Goal: Information Seeking & Learning: Learn about a topic

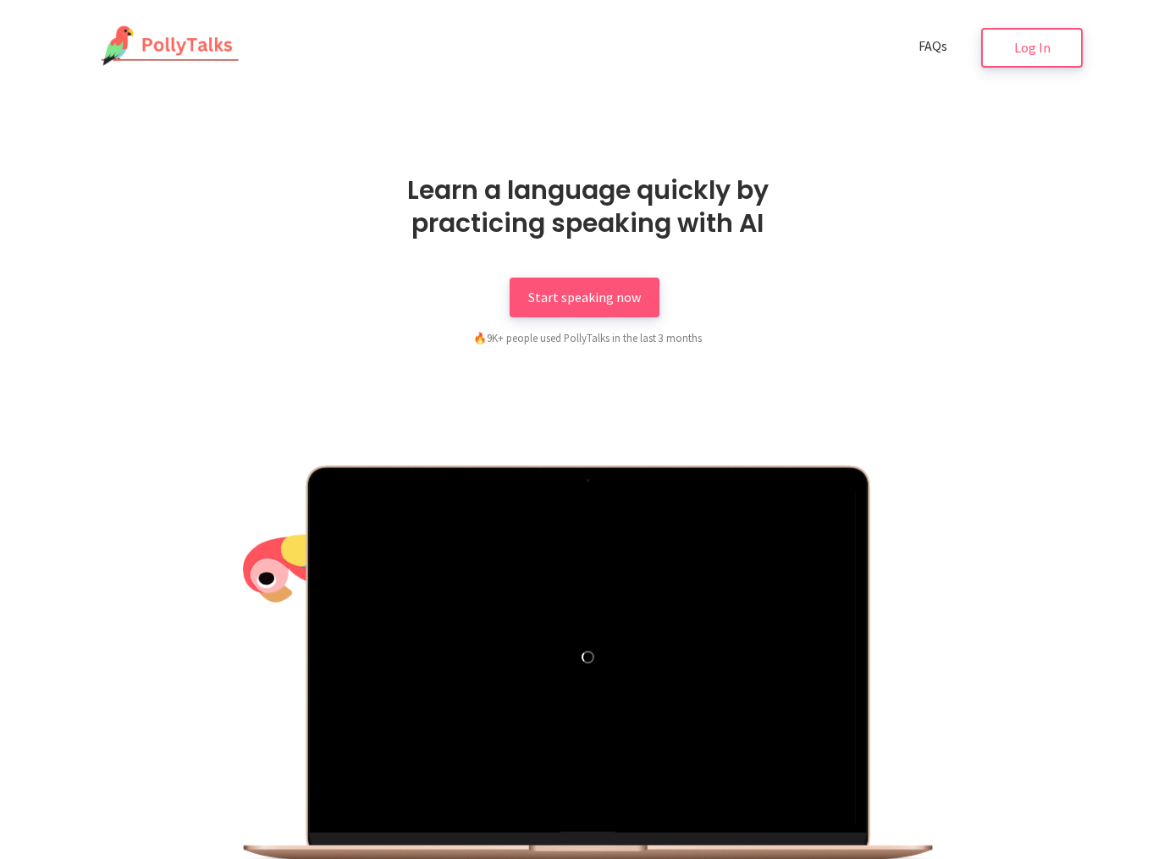
click at [928, 46] on span "FAQs" at bounding box center [933, 45] width 29 height 17
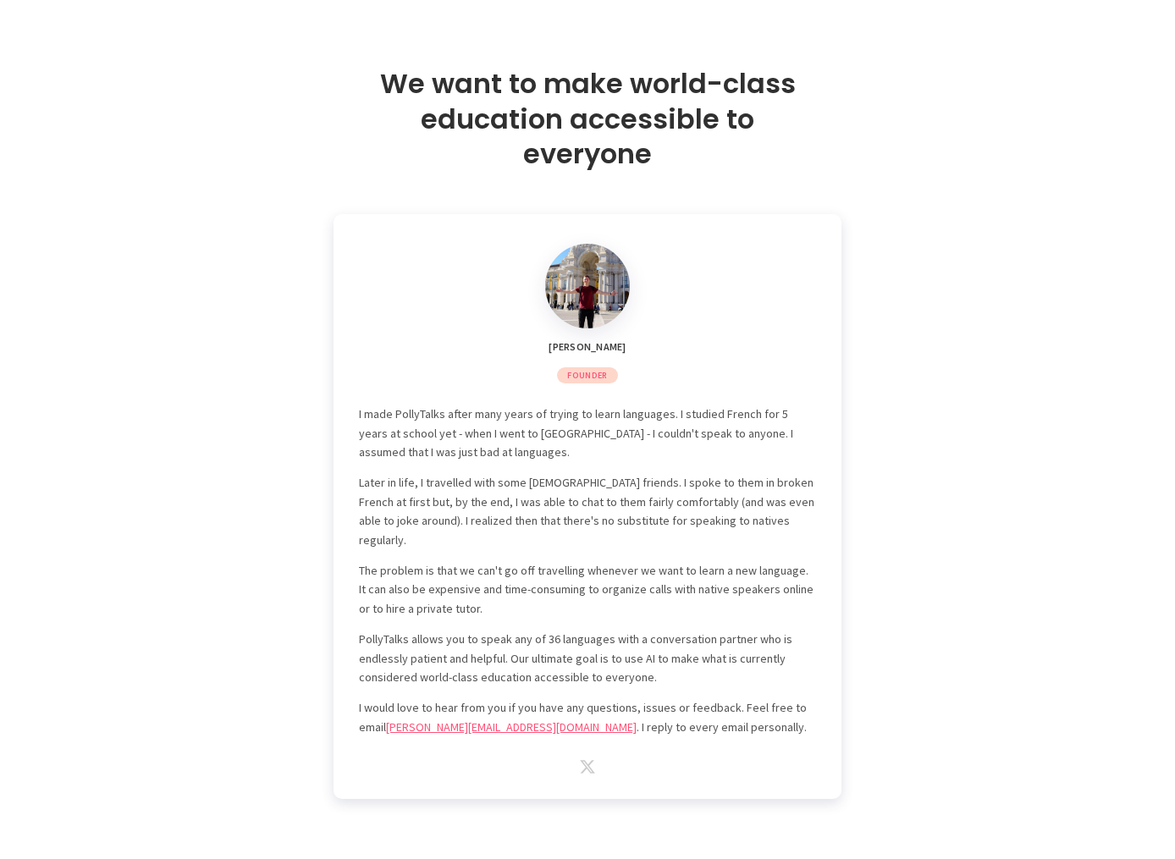
scroll to position [4750, 0]
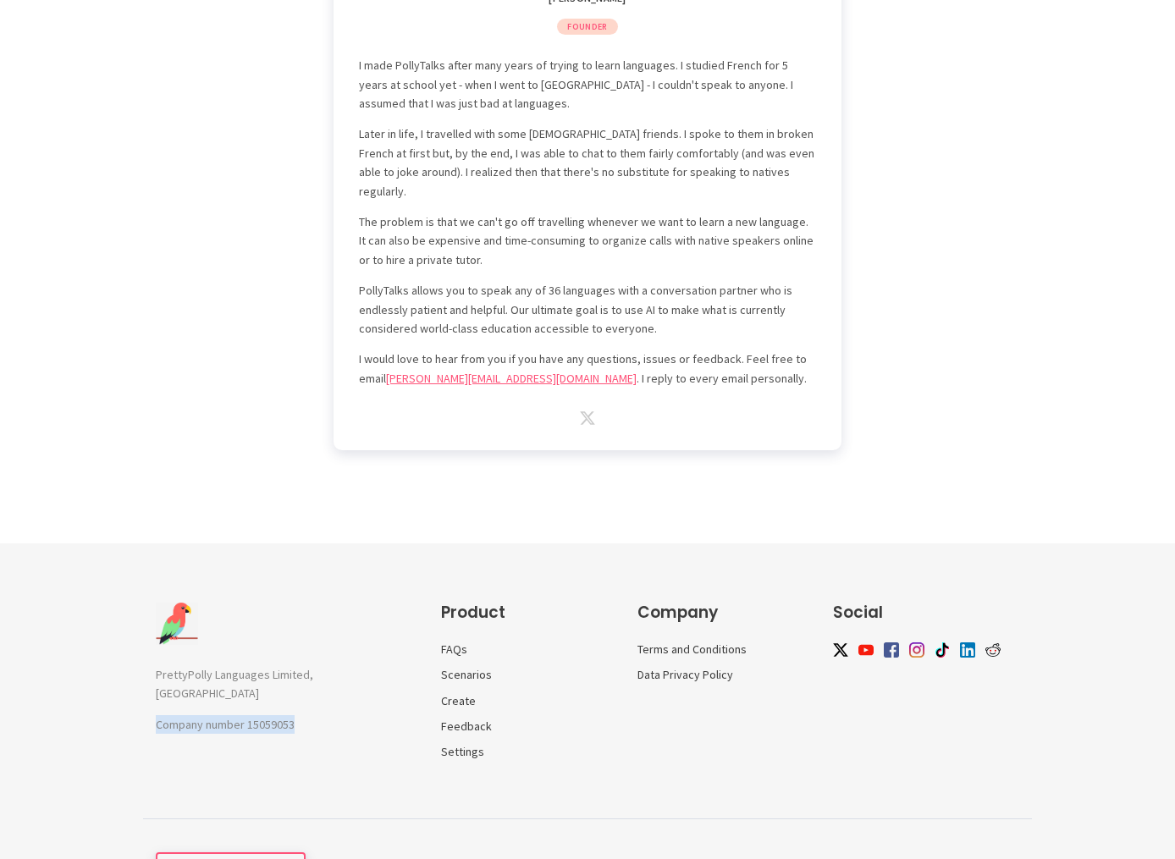
drag, startPoint x: 300, startPoint y: 639, endPoint x: 157, endPoint y: 642, distance: 142.3
click at [147, 644] on div "PrettyPolly Languages Limited, UK Company number 15059053 Product FAQs Scenario…" at bounding box center [587, 710] width 889 height 215
copy p "Company number 15059053"
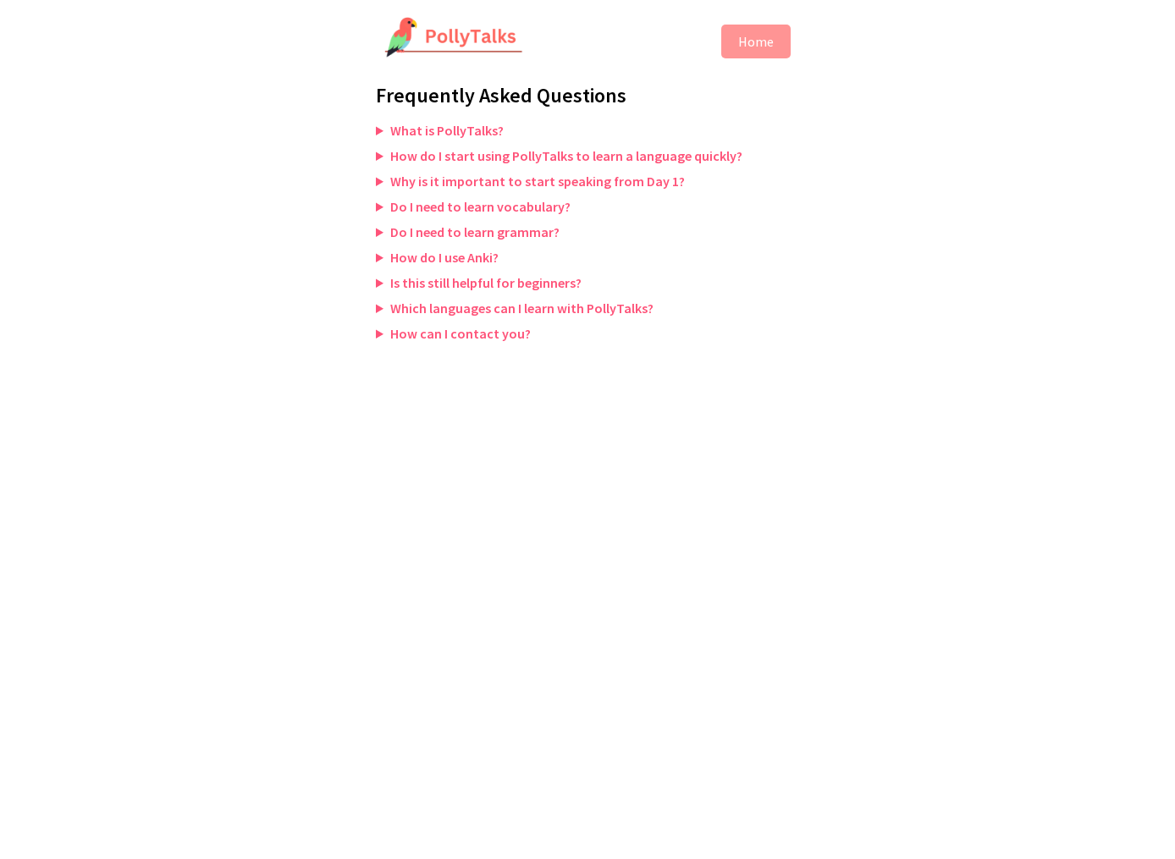
click at [434, 311] on summary "Which languages can I learn with PollyTalks?" at bounding box center [587, 308] width 423 height 17
